Goal: Information Seeking & Learning: Learn about a topic

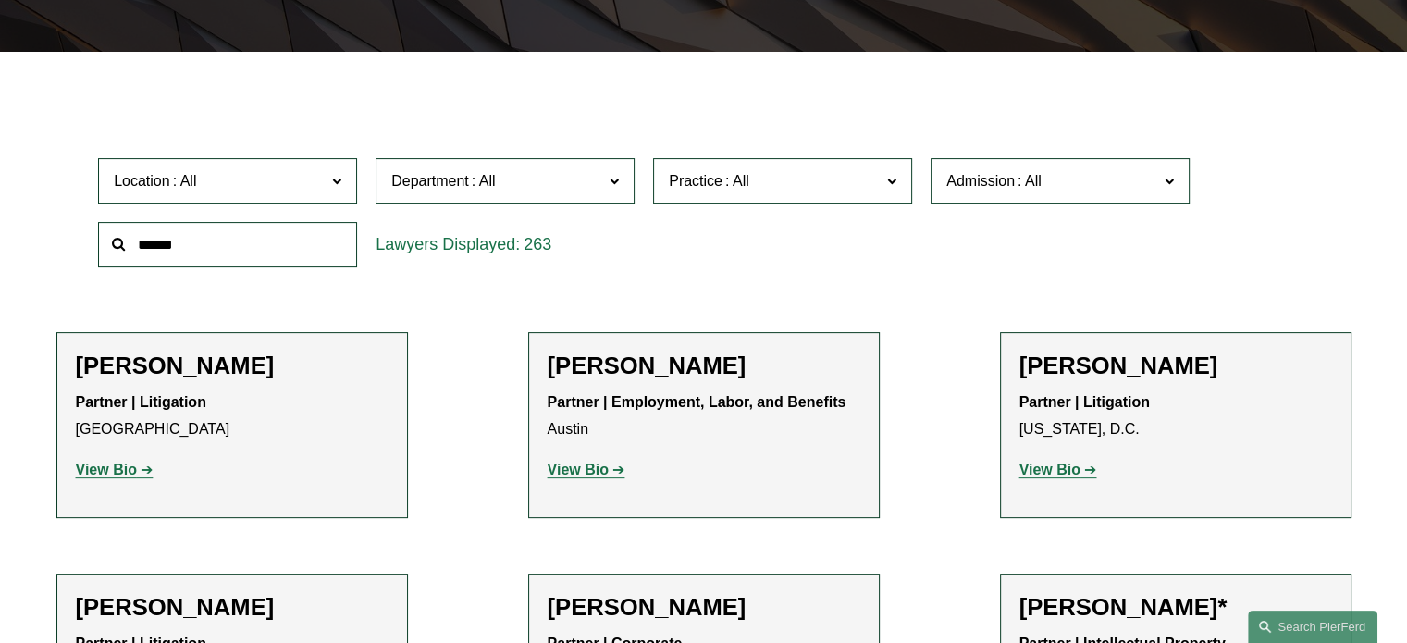
scroll to position [479, 0]
click at [226, 242] on input "text" at bounding box center [227, 244] width 259 height 45
type input "*"
type input "*******"
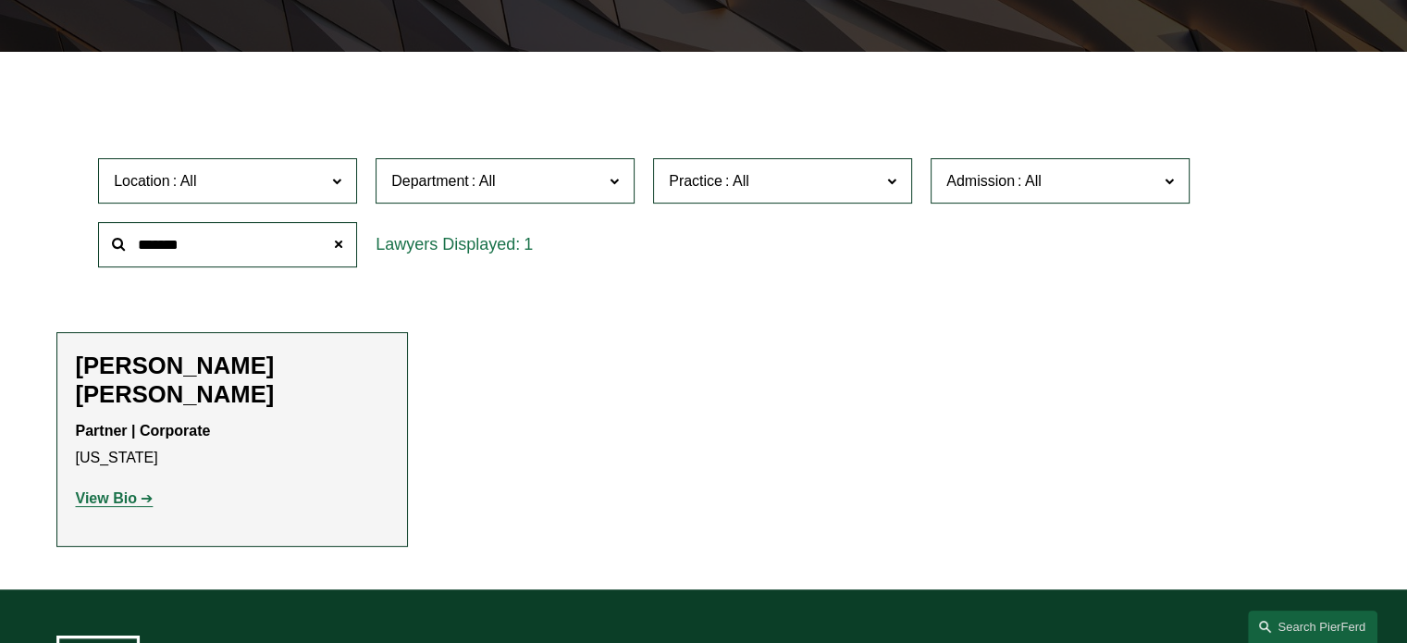
scroll to position [797, 0]
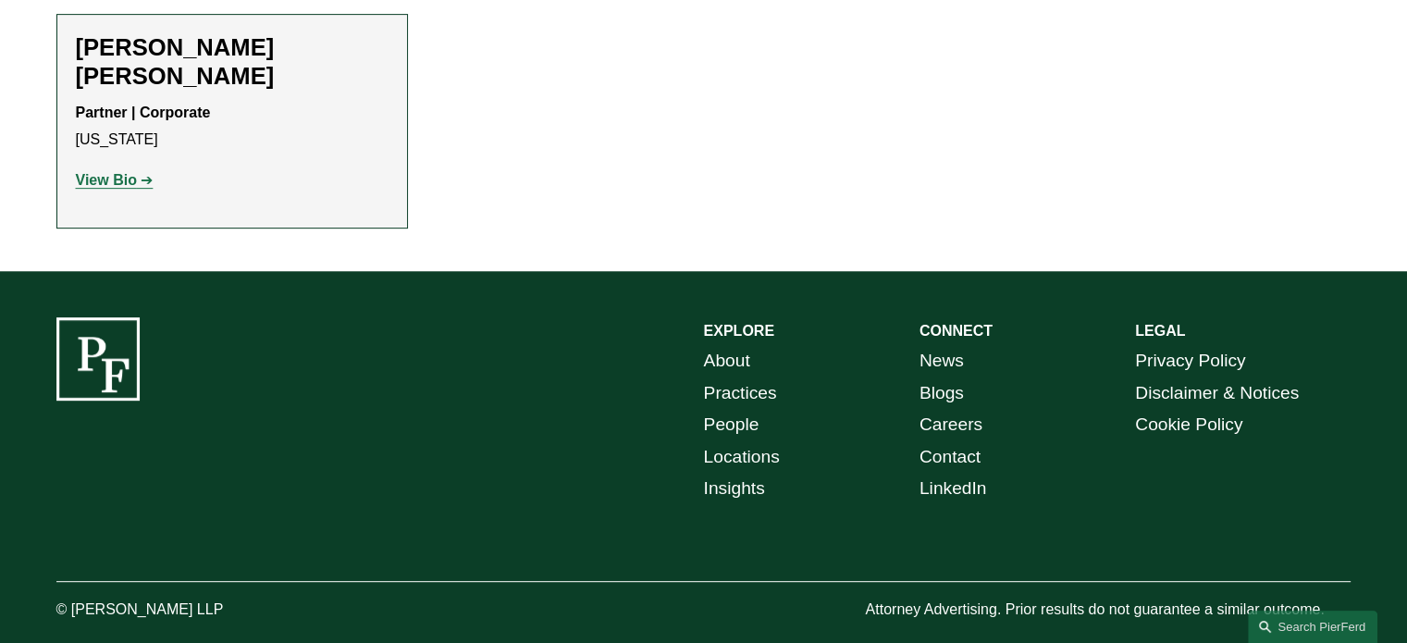
click at [126, 172] on strong "View Bio" at bounding box center [106, 180] width 61 height 16
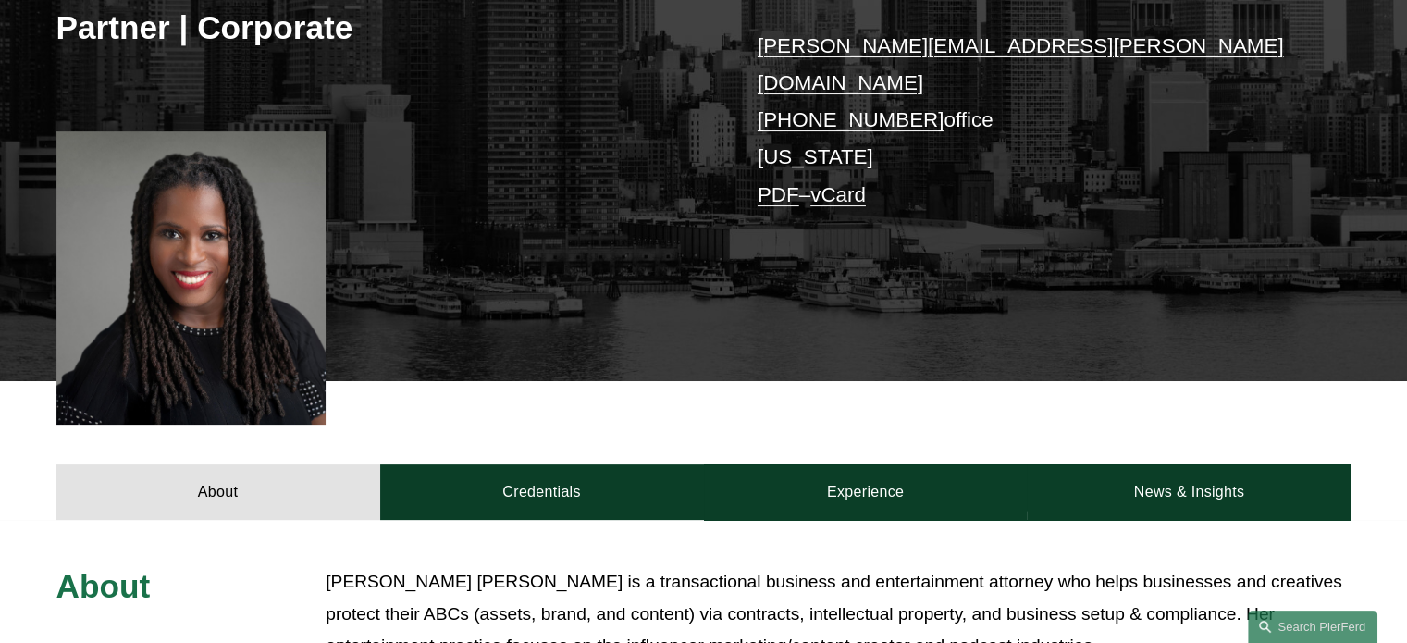
scroll to position [413, 0]
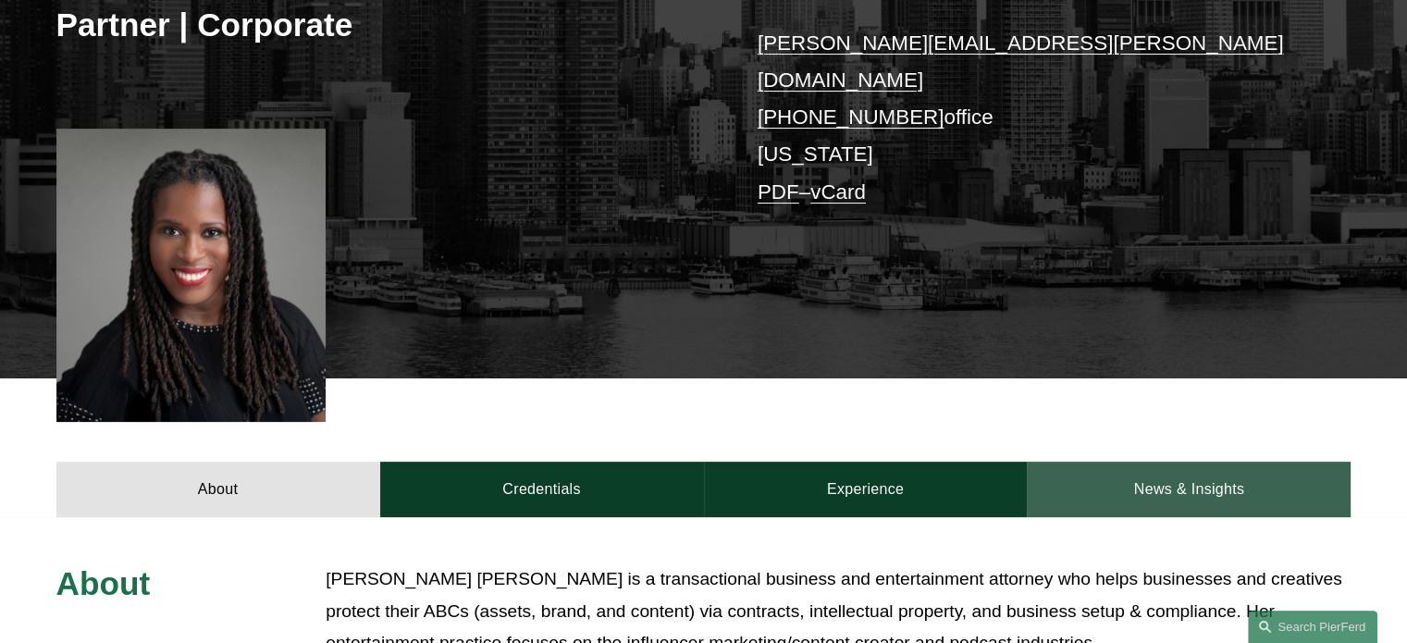
click at [1230, 461] on link "News & Insights" at bounding box center [1189, 488] width 324 height 55
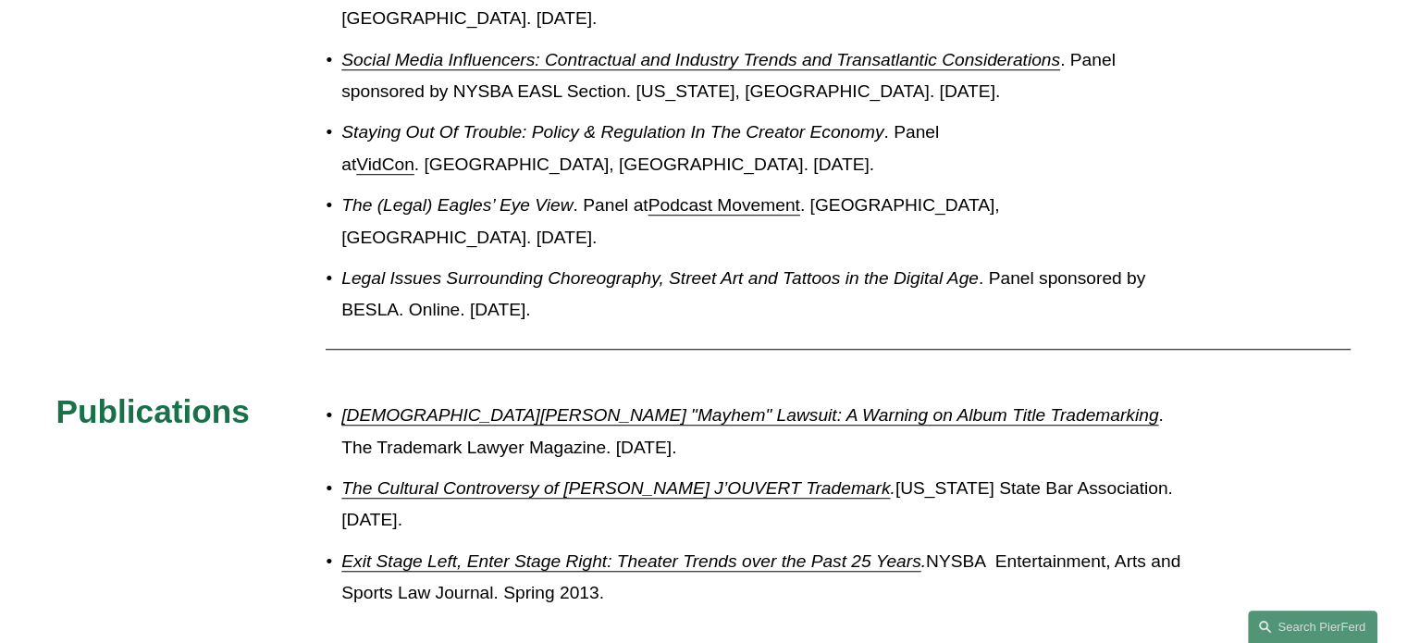
scroll to position [1306, 0]
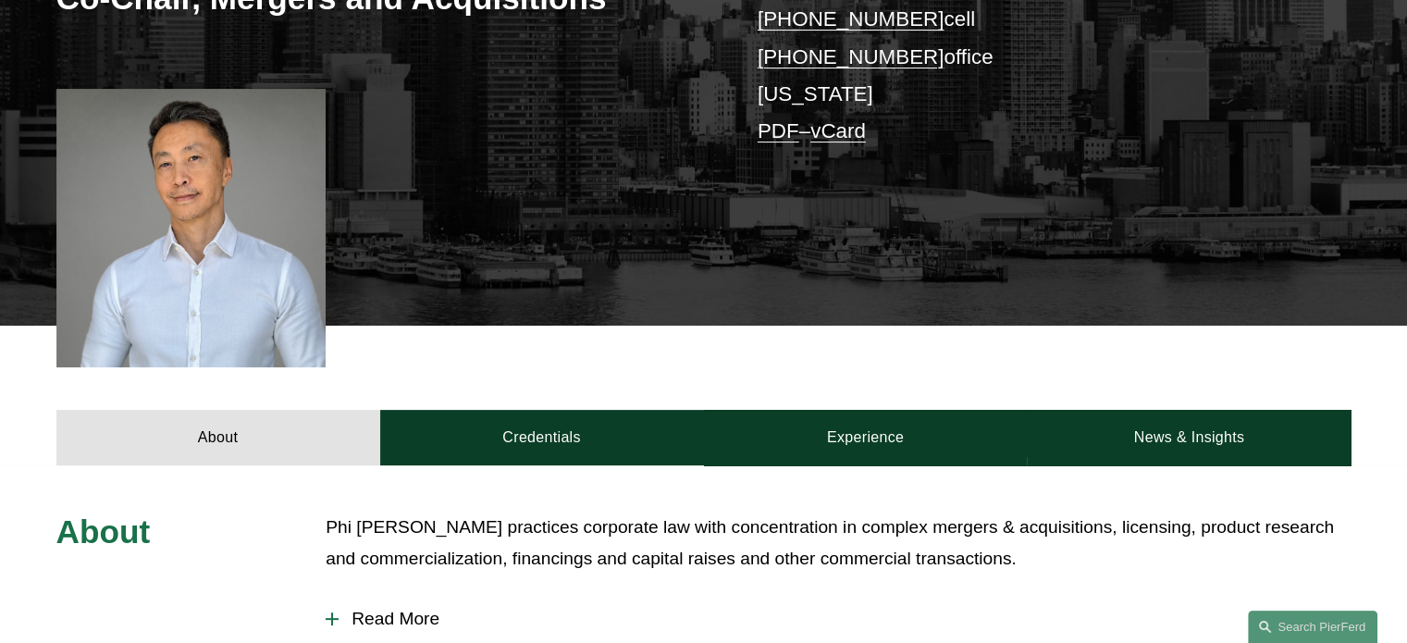
scroll to position [433, 0]
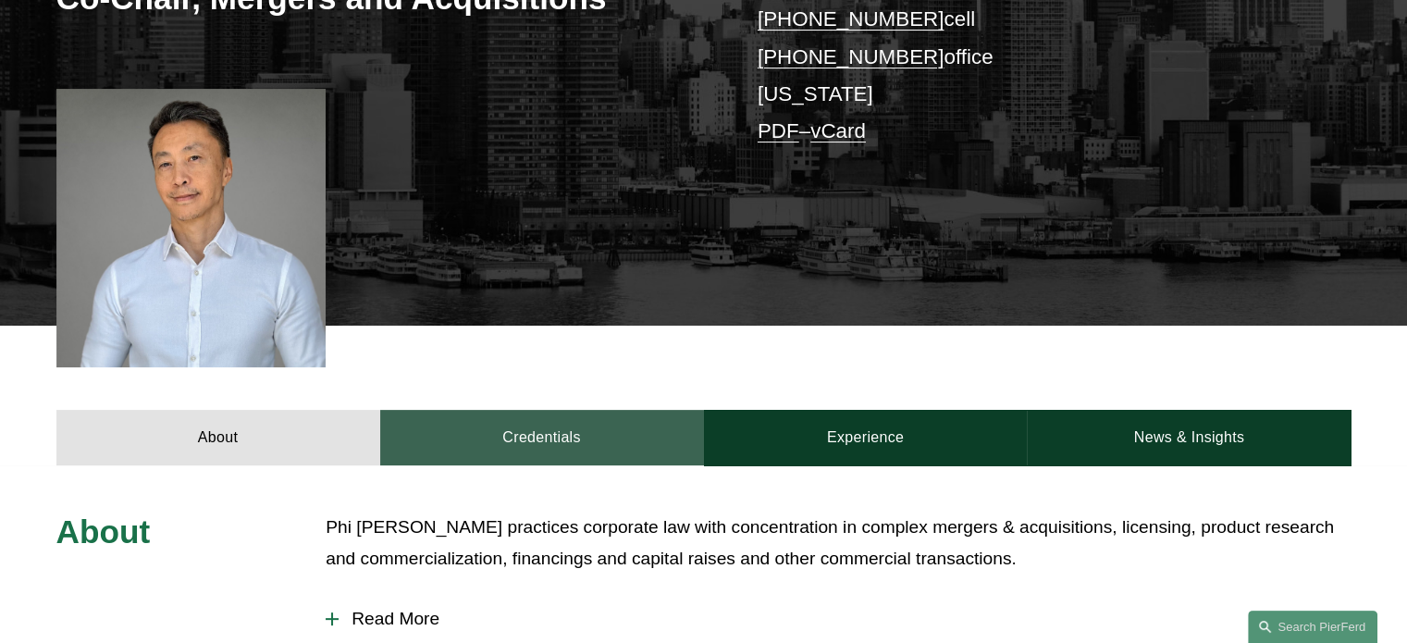
click at [482, 438] on link "Credentials" at bounding box center [542, 437] width 324 height 55
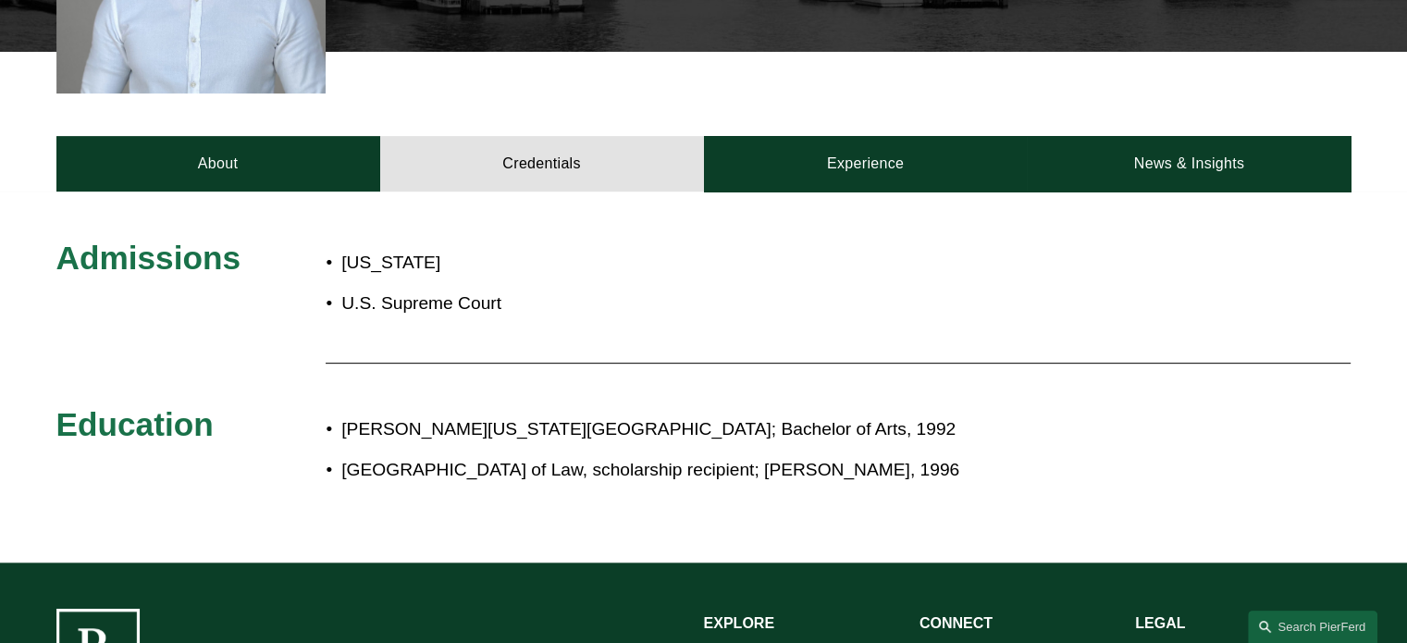
scroll to position [0, 0]
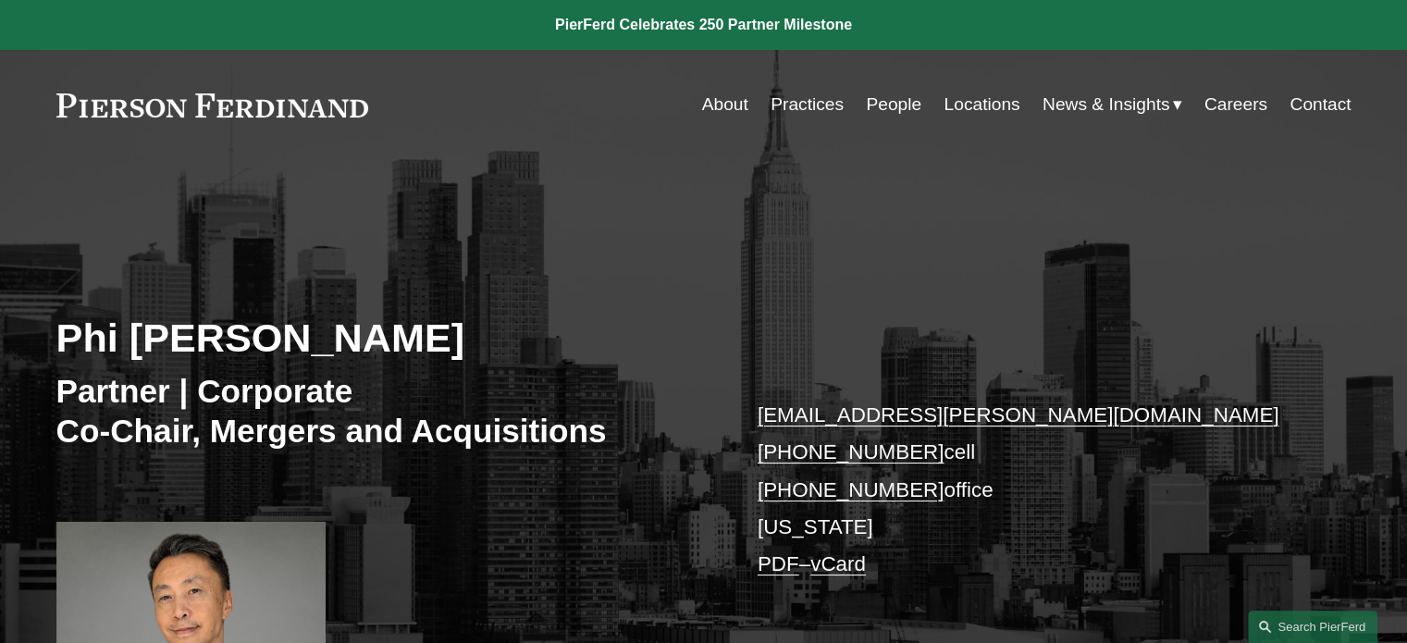
click at [877, 105] on link "People" at bounding box center [893, 104] width 55 height 35
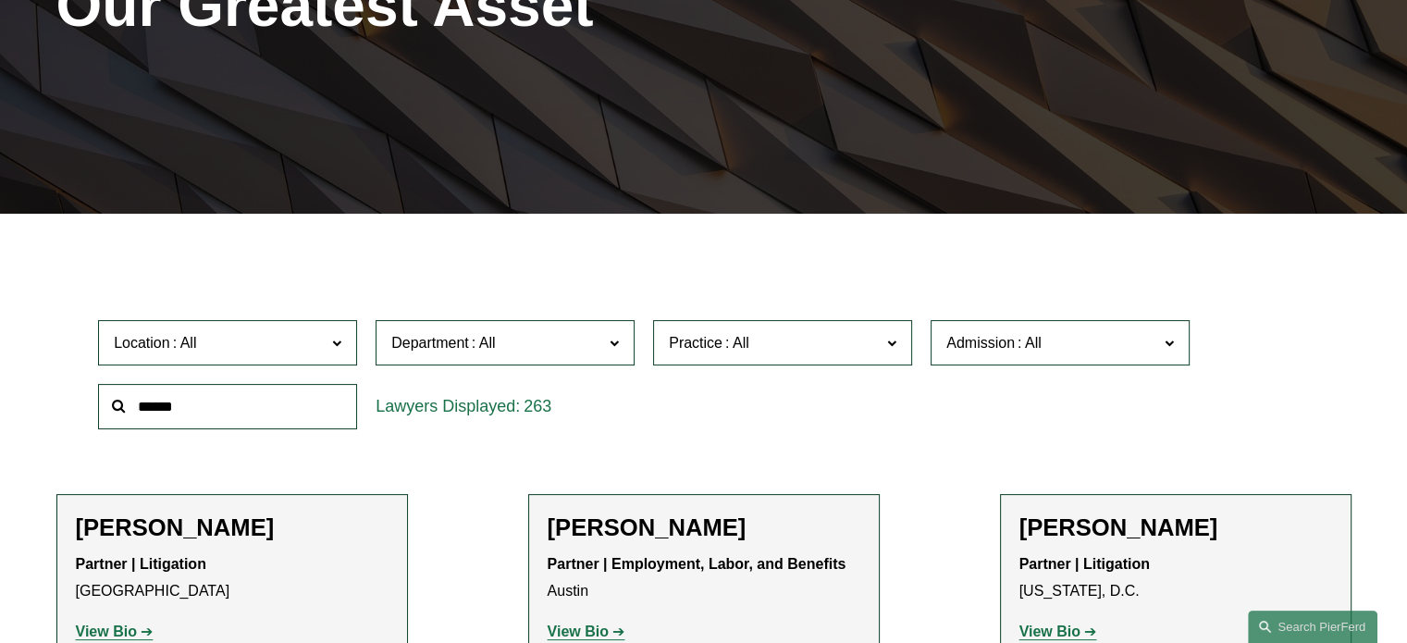
scroll to position [317, 0]
click at [284, 398] on input "text" at bounding box center [227, 406] width 259 height 45
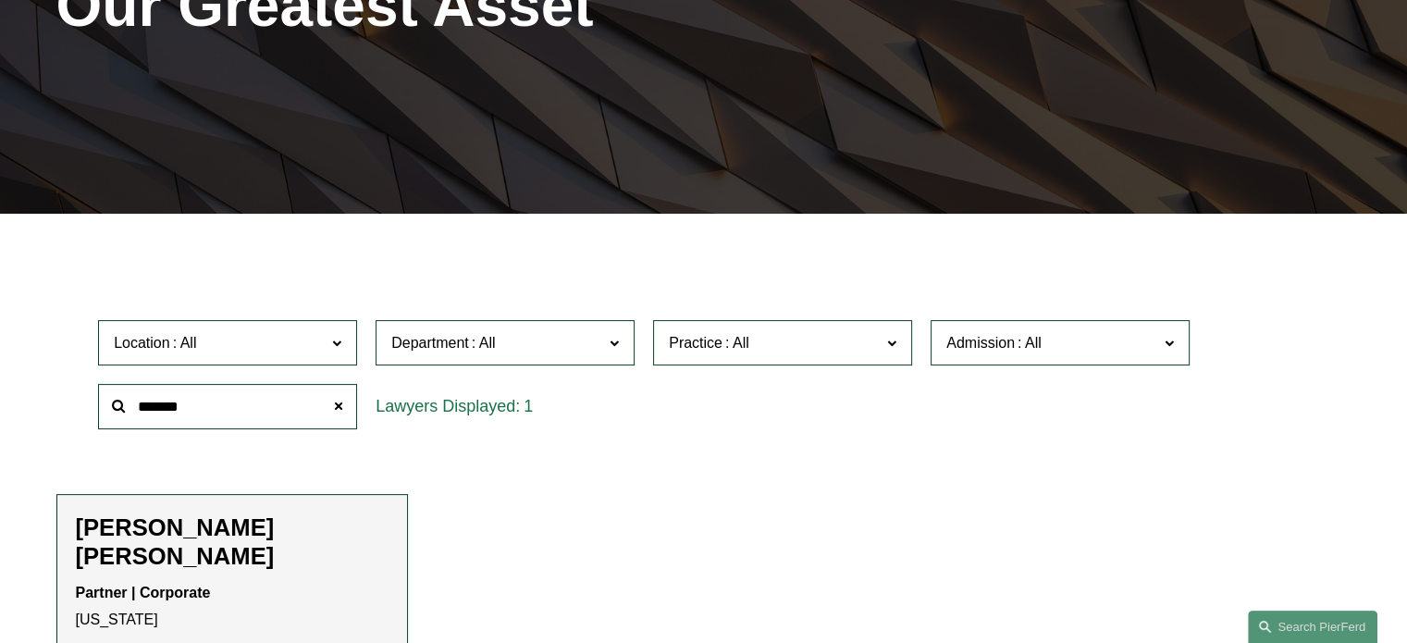
scroll to position [417, 0]
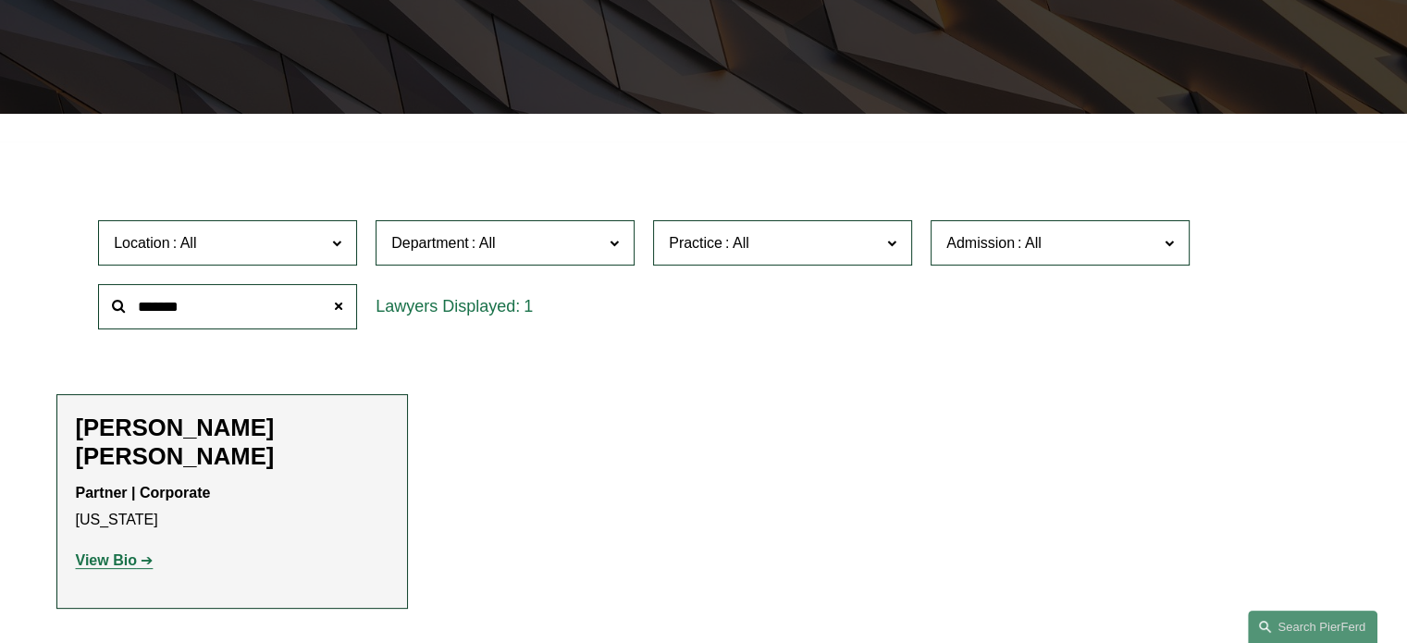
type input "*******"
click at [117, 552] on strong "View Bio" at bounding box center [106, 560] width 61 height 16
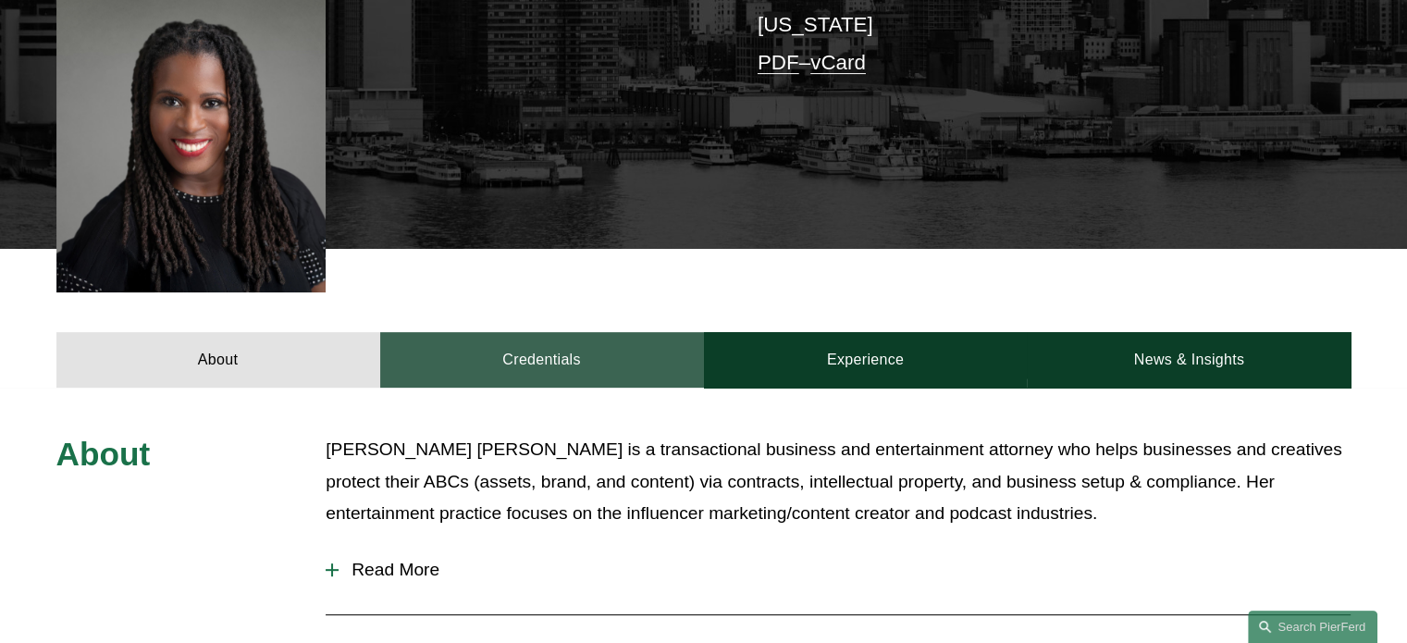
scroll to position [527, 0]
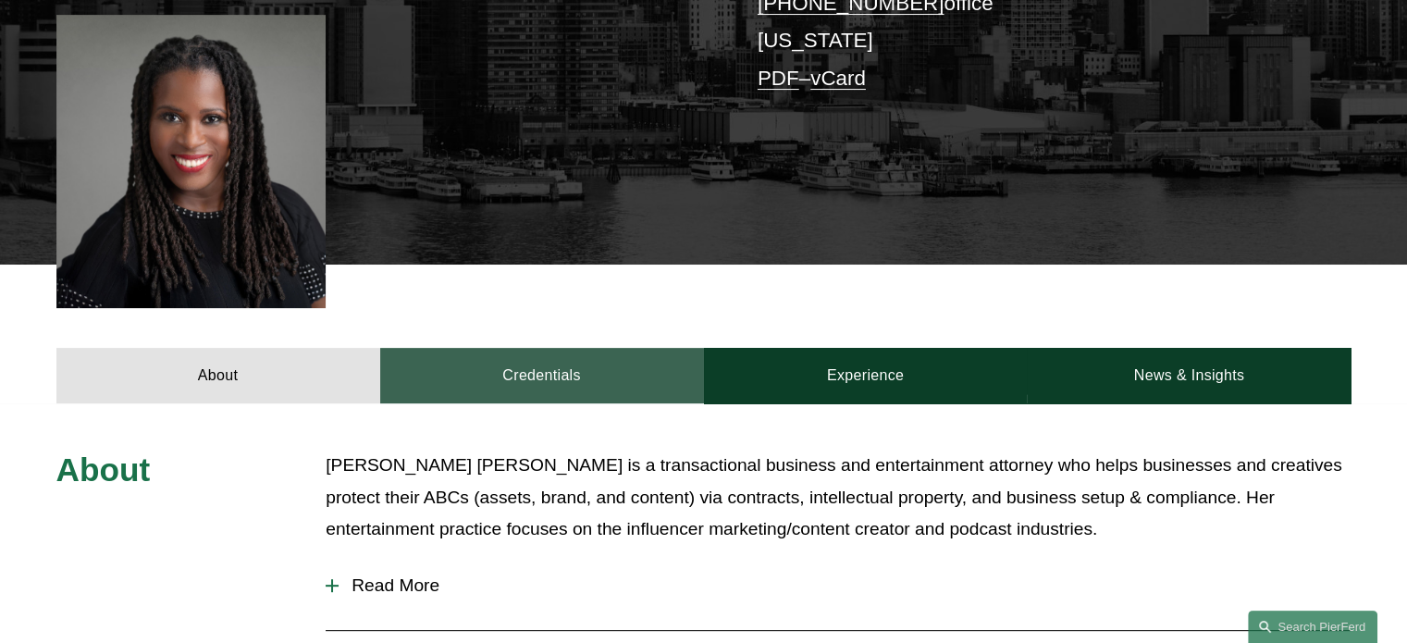
click at [532, 348] on link "Credentials" at bounding box center [542, 375] width 324 height 55
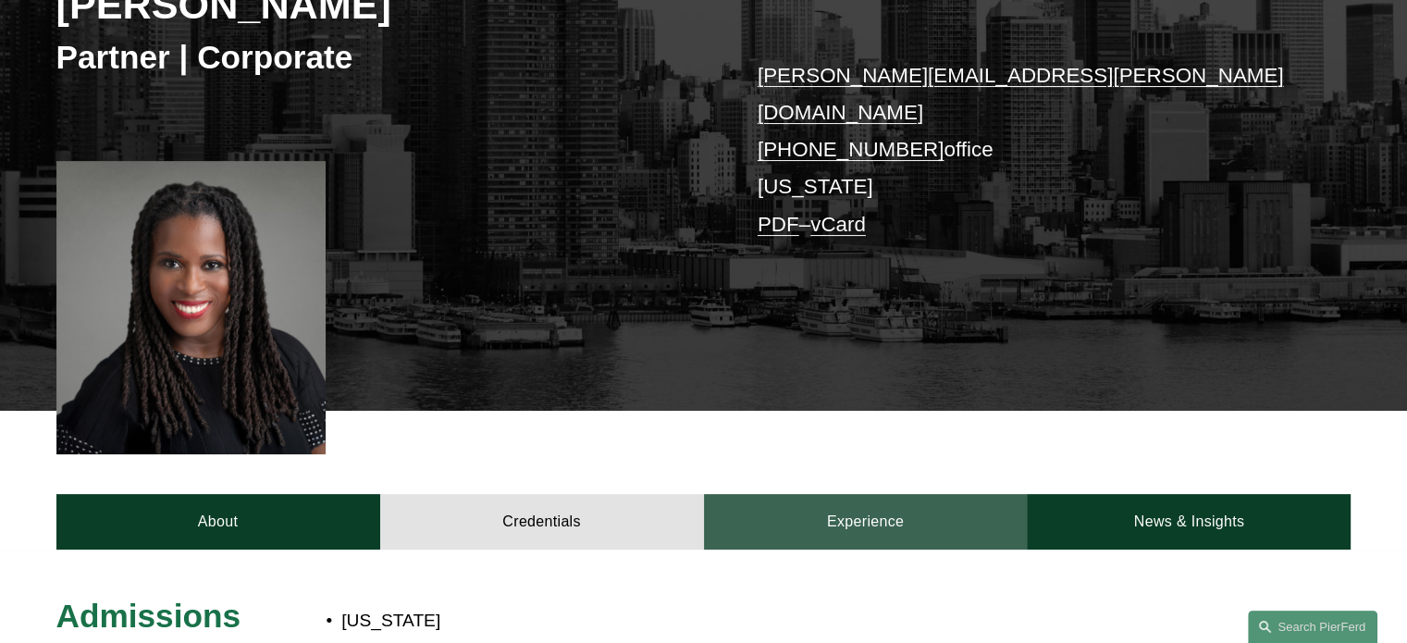
scroll to position [411, 0]
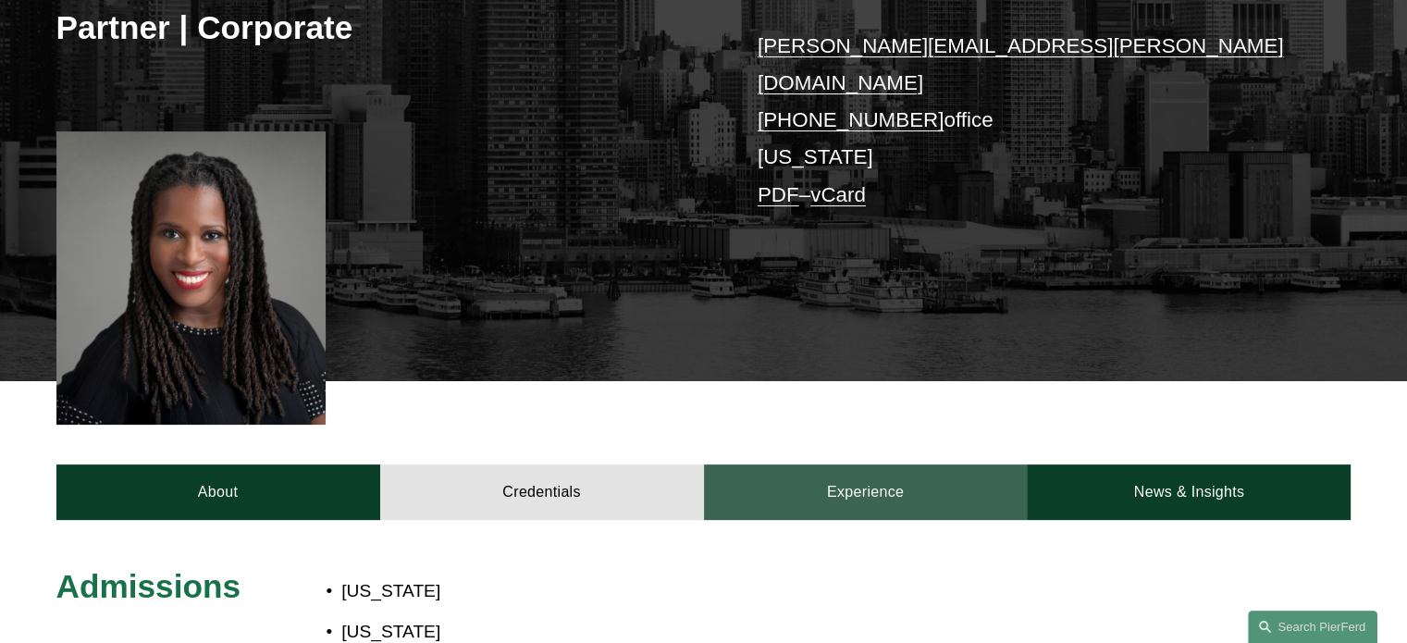
click at [853, 464] on link "Experience" at bounding box center [866, 491] width 324 height 55
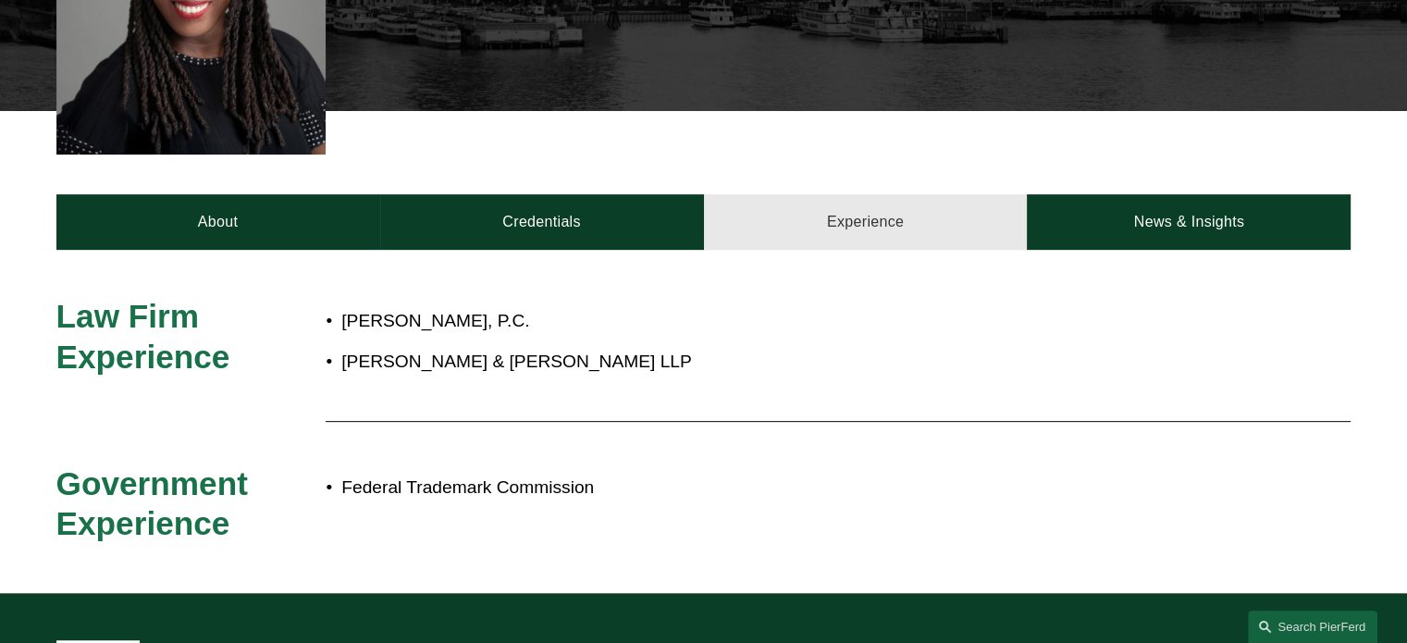
scroll to position [686, 0]
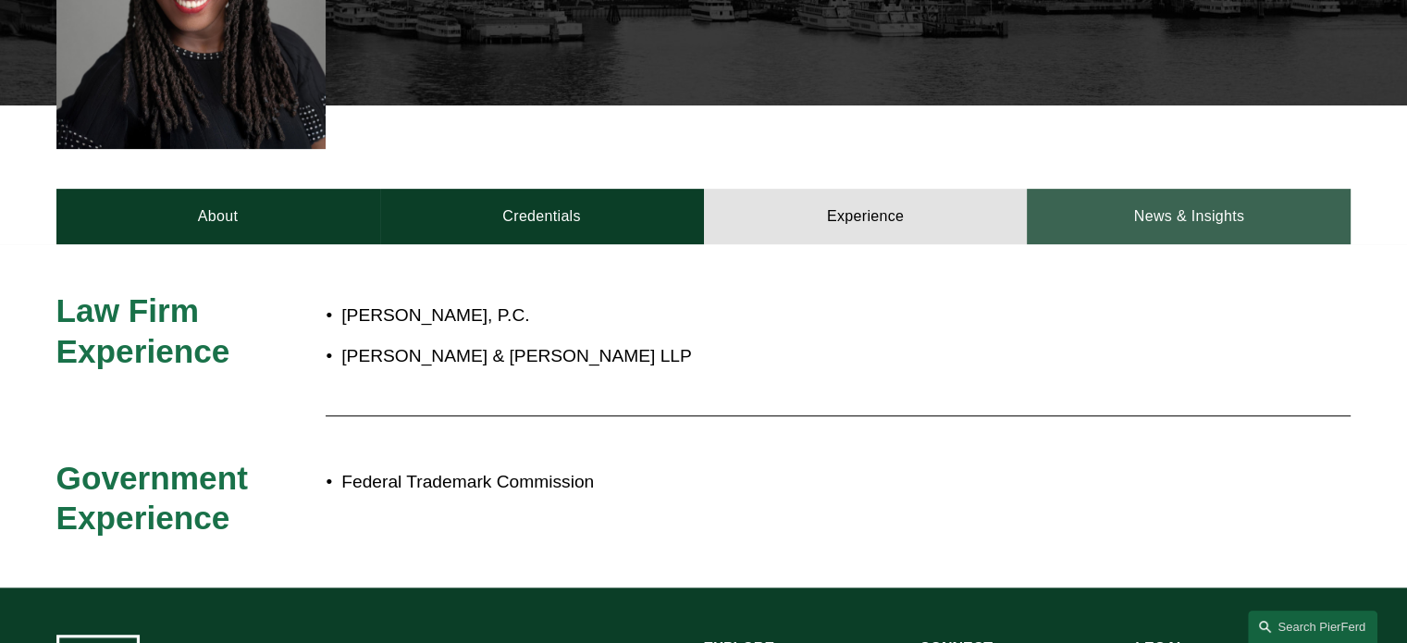
click at [1147, 189] on link "News & Insights" at bounding box center [1189, 216] width 324 height 55
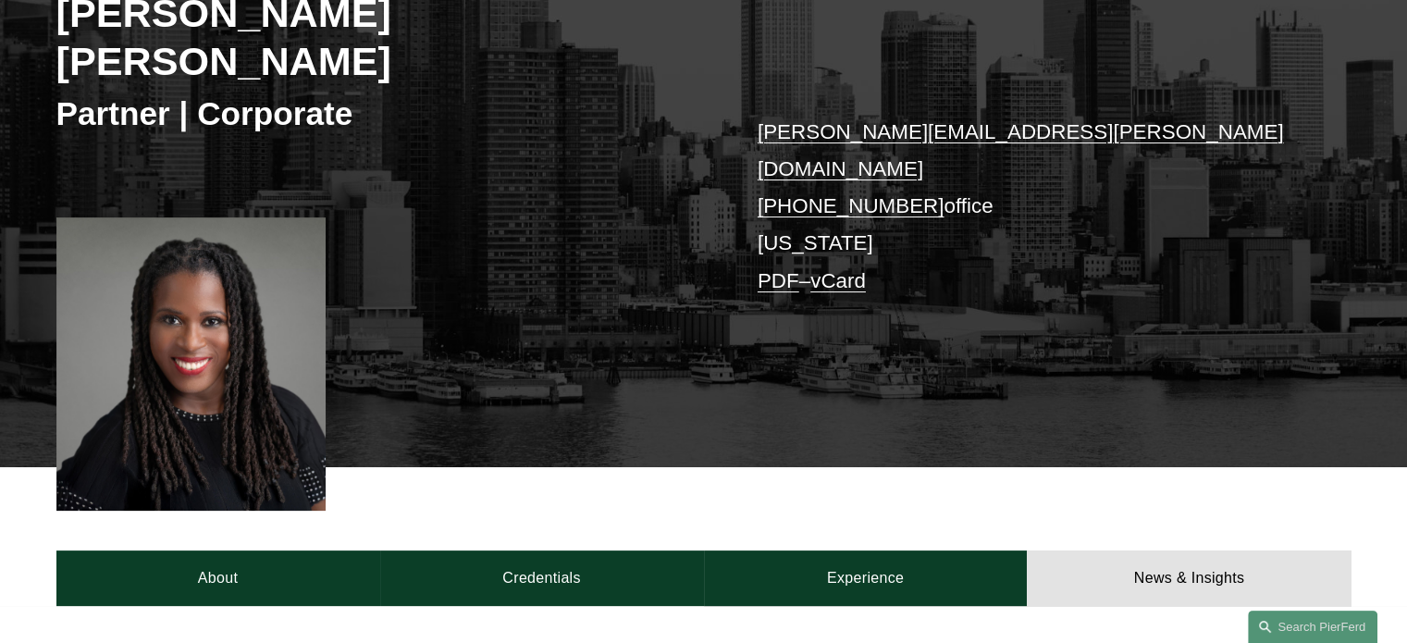
scroll to position [321, 0]
